Goal: Contribute content

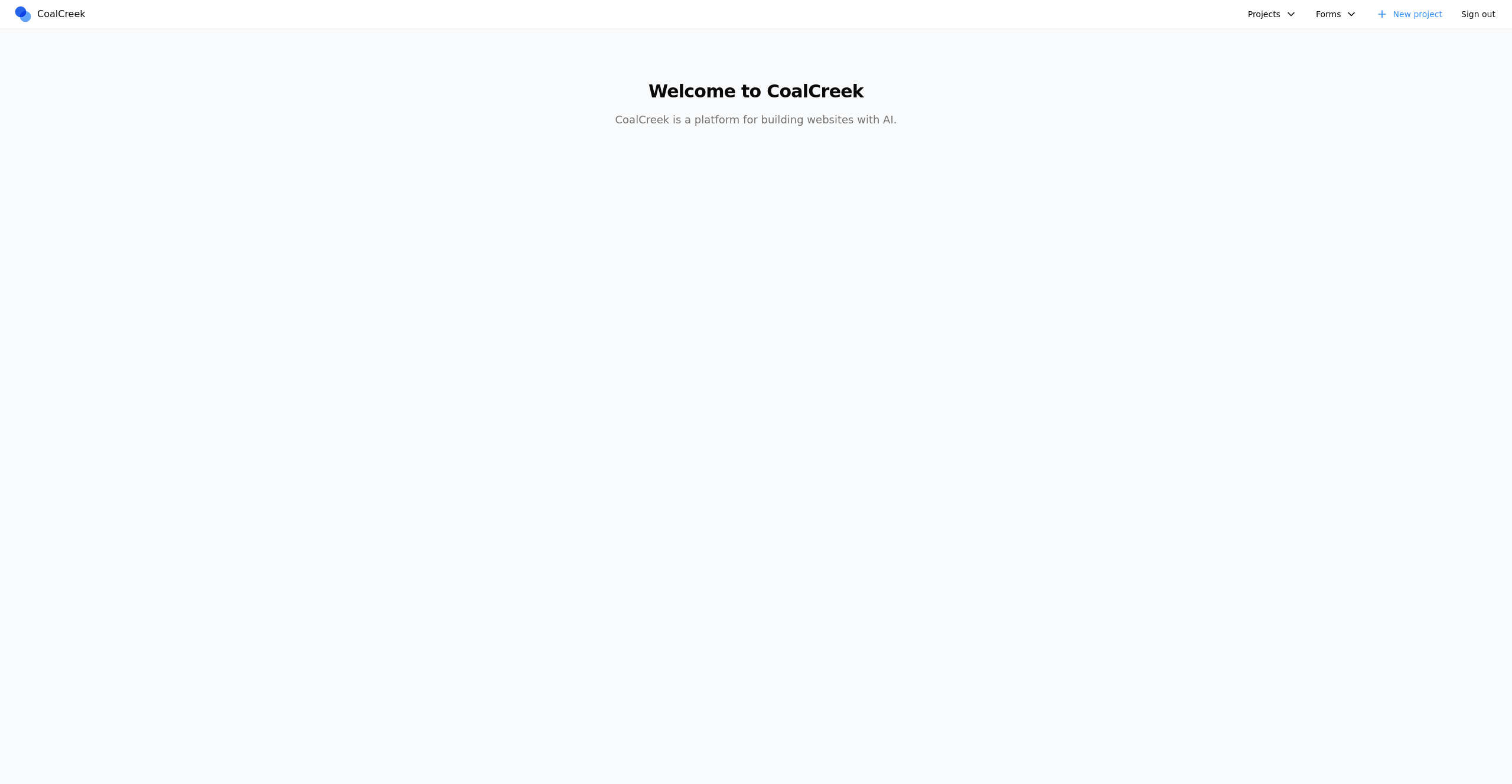
click at [1257, 23] on nav "CoalCreek Projects test123 test new empty test Physiotherapist test delete test…" at bounding box center [756, 14] width 1512 height 29
click at [1255, 14] on button "Projects" at bounding box center [1273, 14] width 63 height 19
click at [1286, 99] on link "Physiotherapist" at bounding box center [1304, 101] width 110 height 20
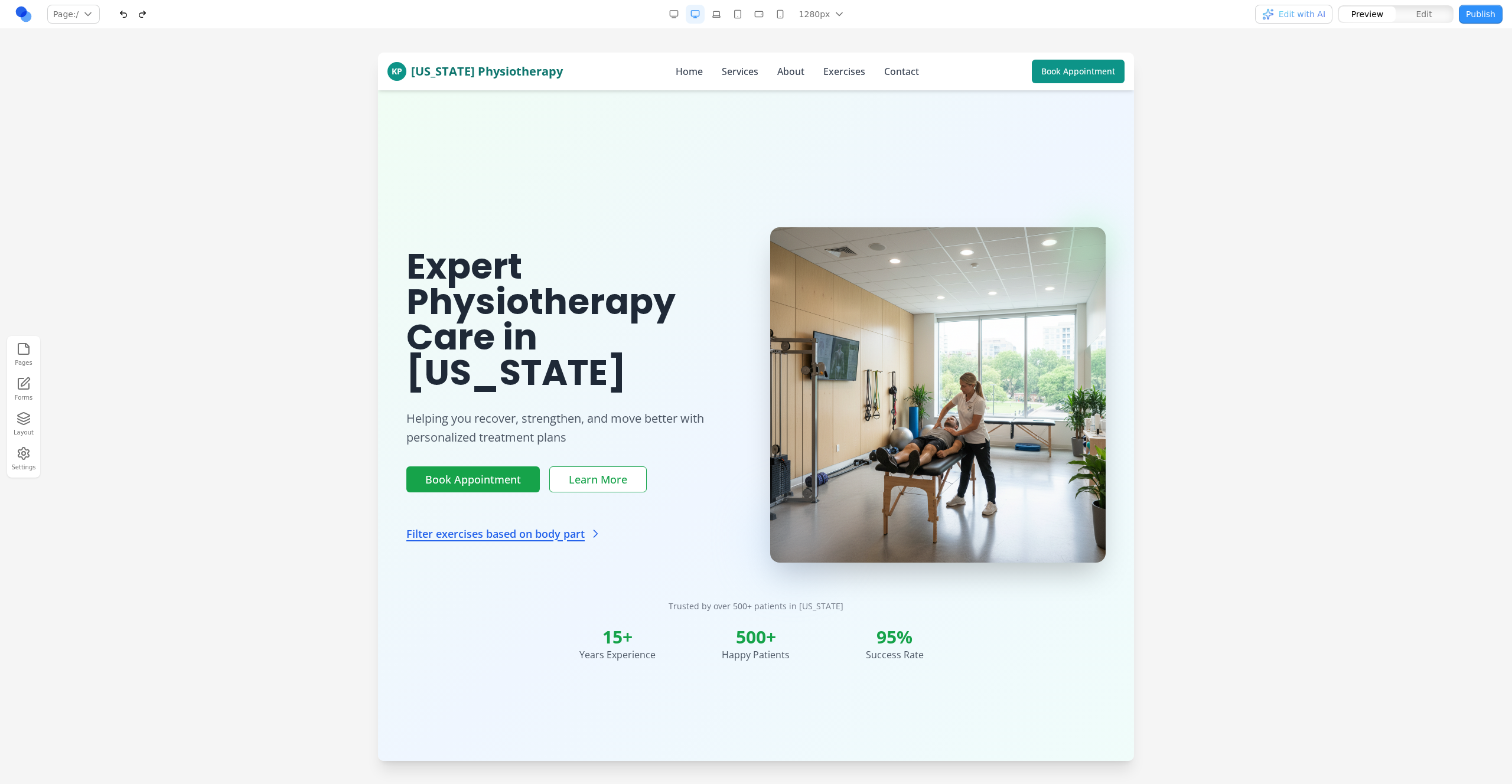
click at [1465, 20] on button "Publish" at bounding box center [1480, 14] width 43 height 19
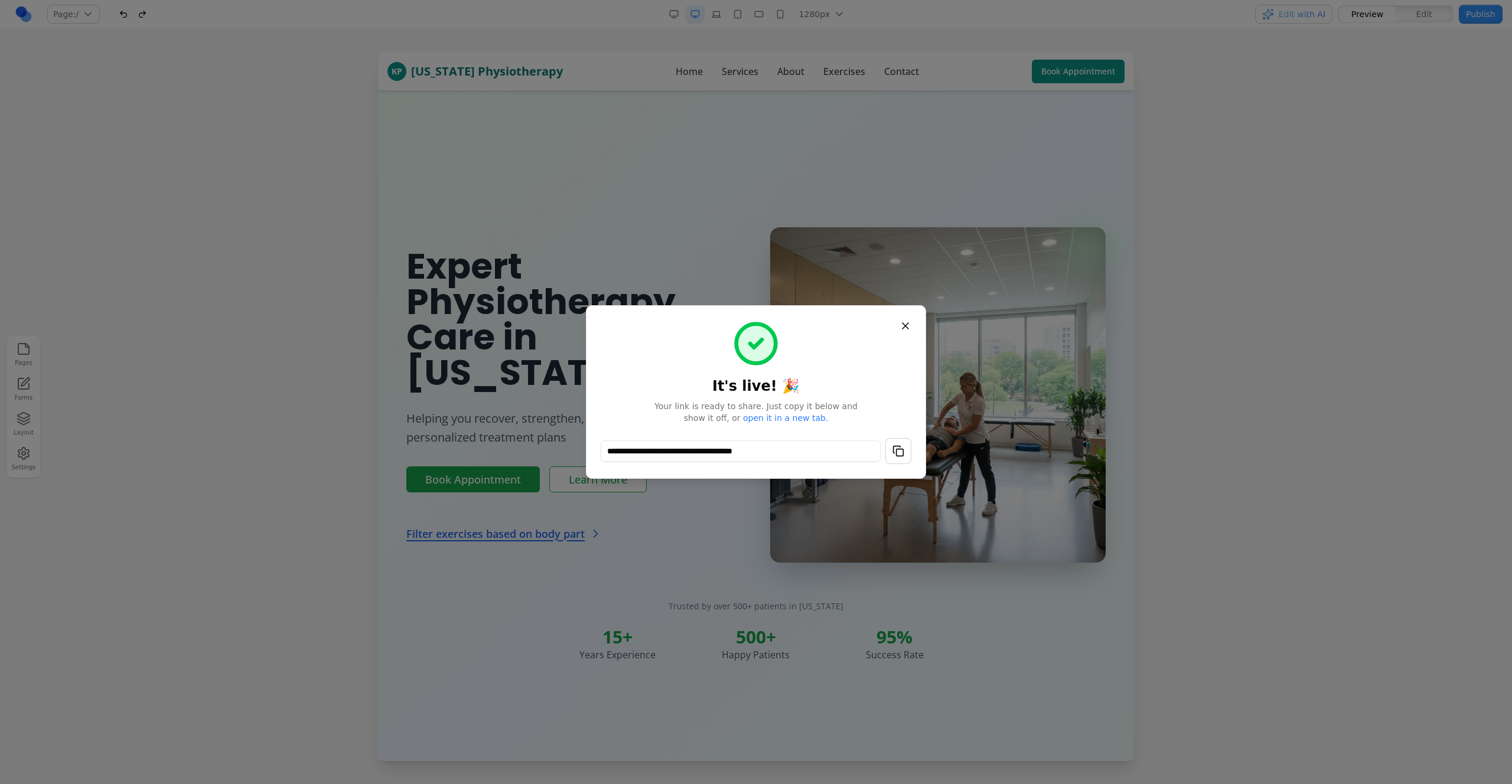
click at [771, 416] on link "open it in a new tab." at bounding box center [785, 418] width 85 height 9
click at [870, 349] on h1 "It's live! 🎉" at bounding box center [756, 358] width 311 height 76
click at [902, 328] on button "Close" at bounding box center [906, 326] width 21 height 21
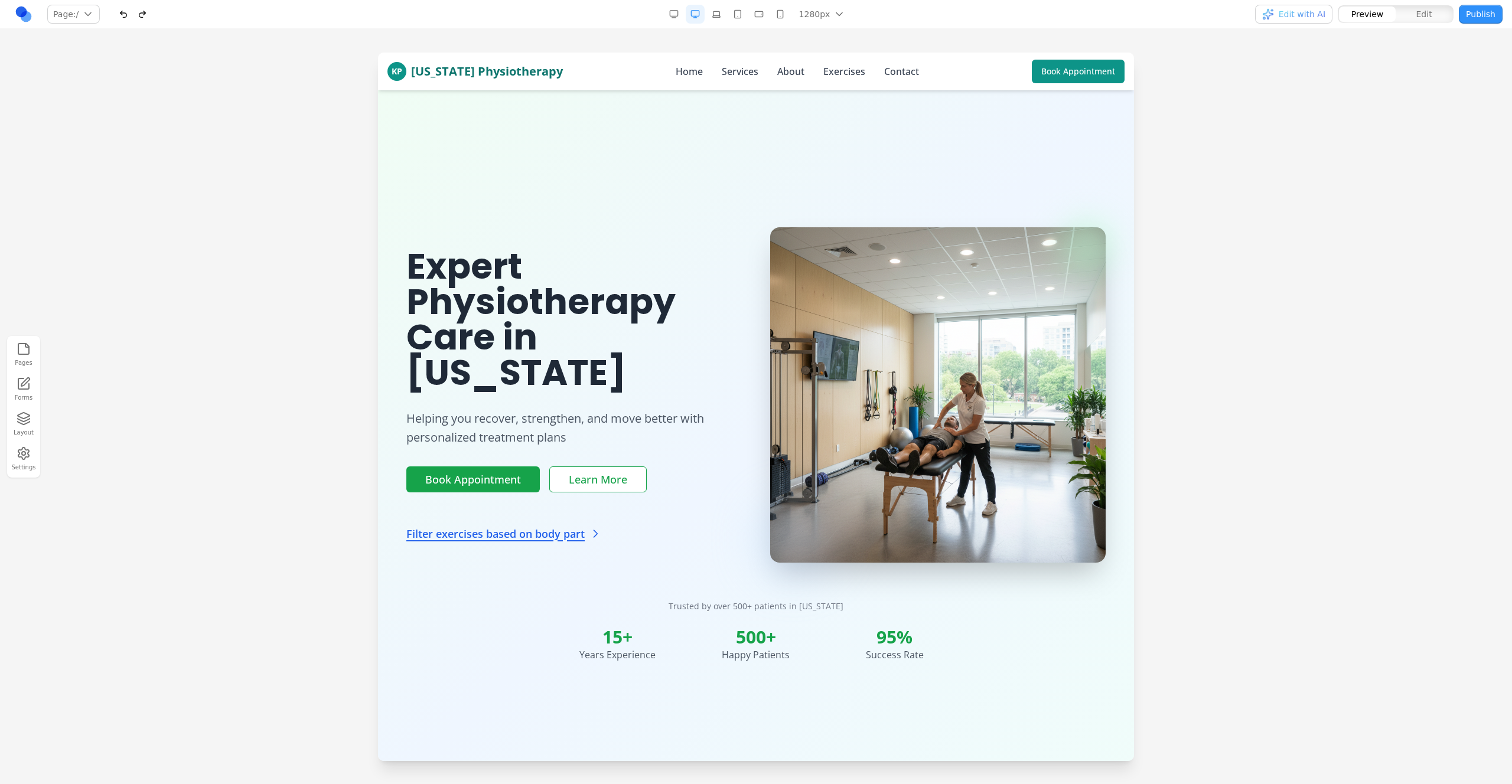
click at [9, 12] on nav "Page: / / /exercise-filter /exercises Manage pages 1280px 1536px 1280px 1024px …" at bounding box center [756, 14] width 1512 height 29
click at [16, 9] on link at bounding box center [23, 14] width 19 height 19
